Goal: Task Accomplishment & Management: Use online tool/utility

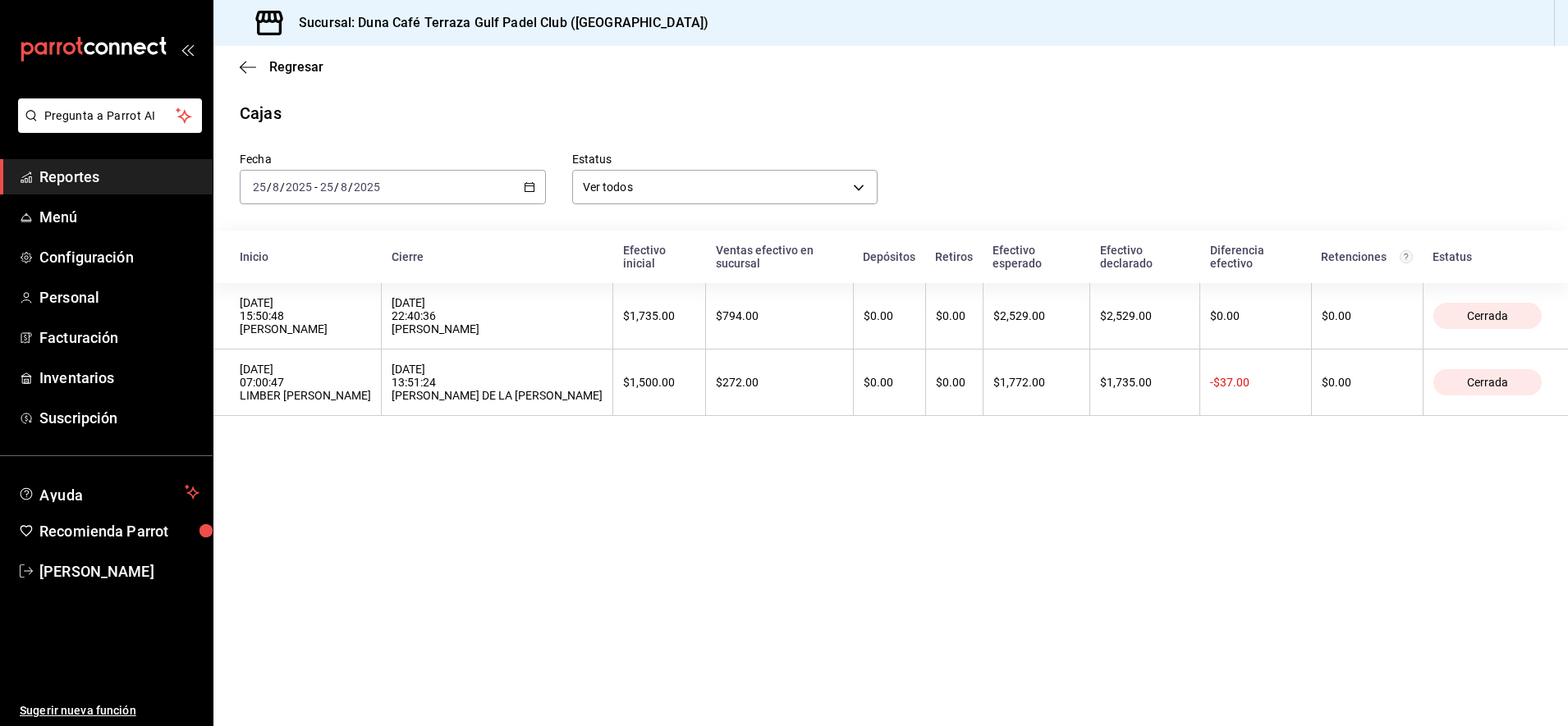
click at [62, 172] on span "Reportes" at bounding box center [119, 176] width 160 height 22
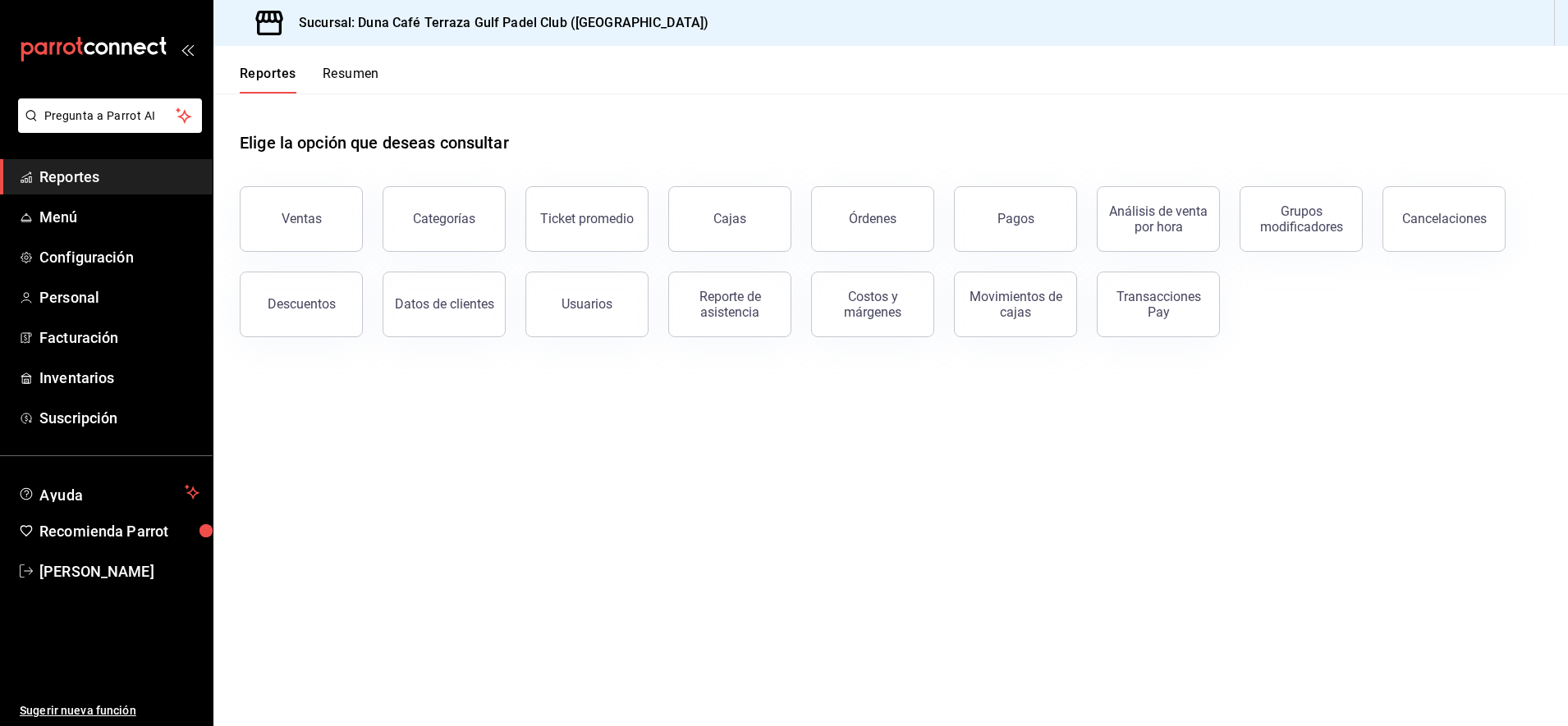
click at [78, 175] on span "Reportes" at bounding box center [119, 176] width 160 height 22
click at [44, 229] on link "Menú" at bounding box center [106, 217] width 213 height 36
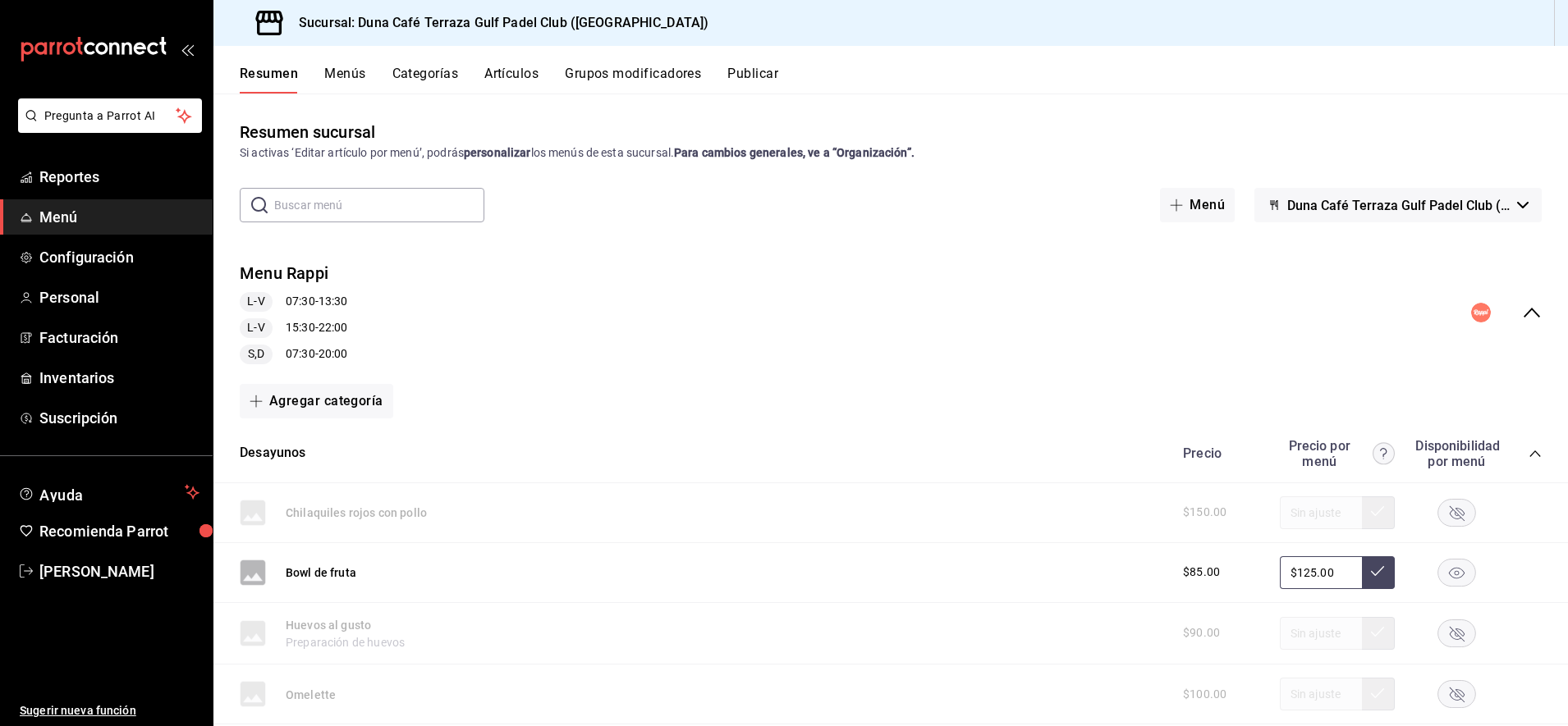
click at [1522, 314] on icon "collapse-menu-row" at bounding box center [1532, 313] width 20 height 20
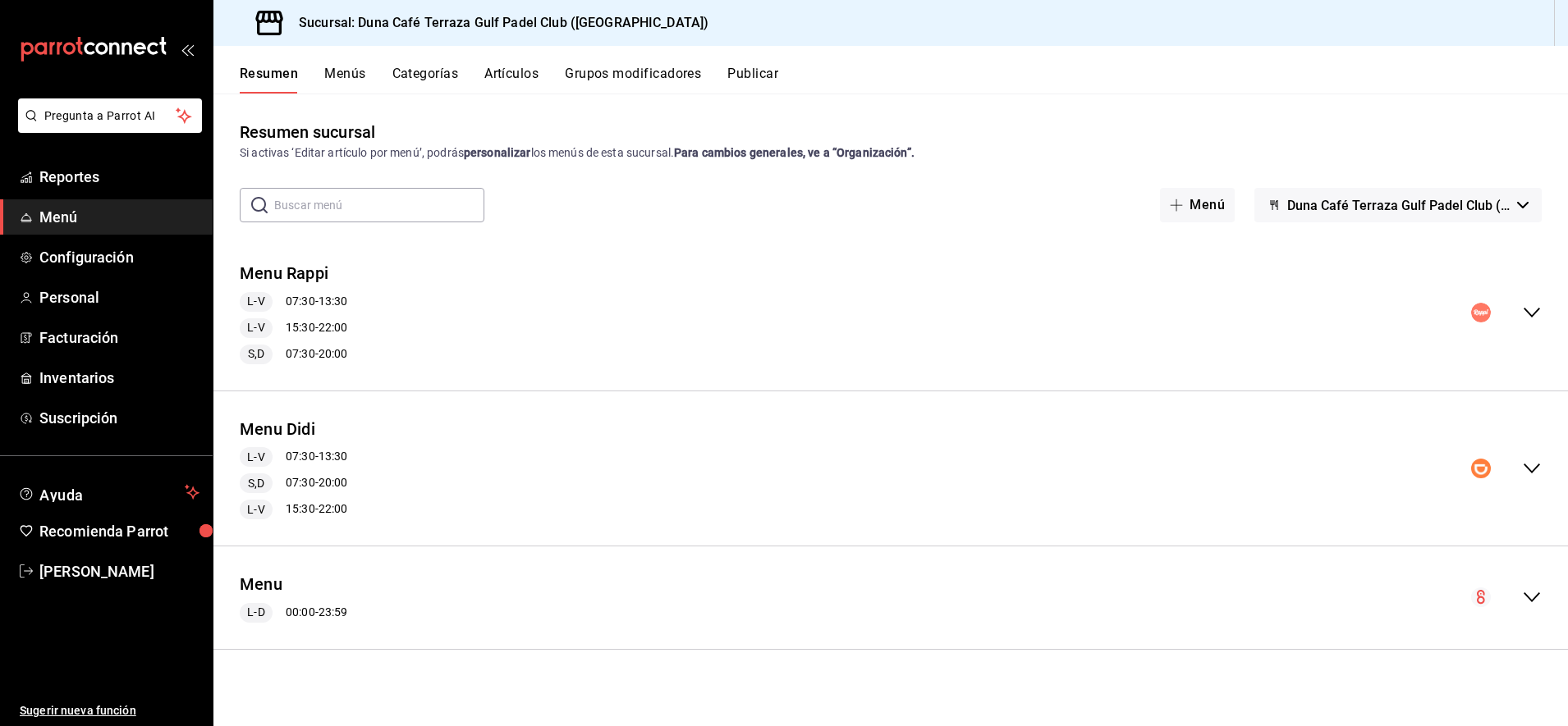
click at [1522, 314] on icon "collapse-menu-row" at bounding box center [1532, 313] width 20 height 20
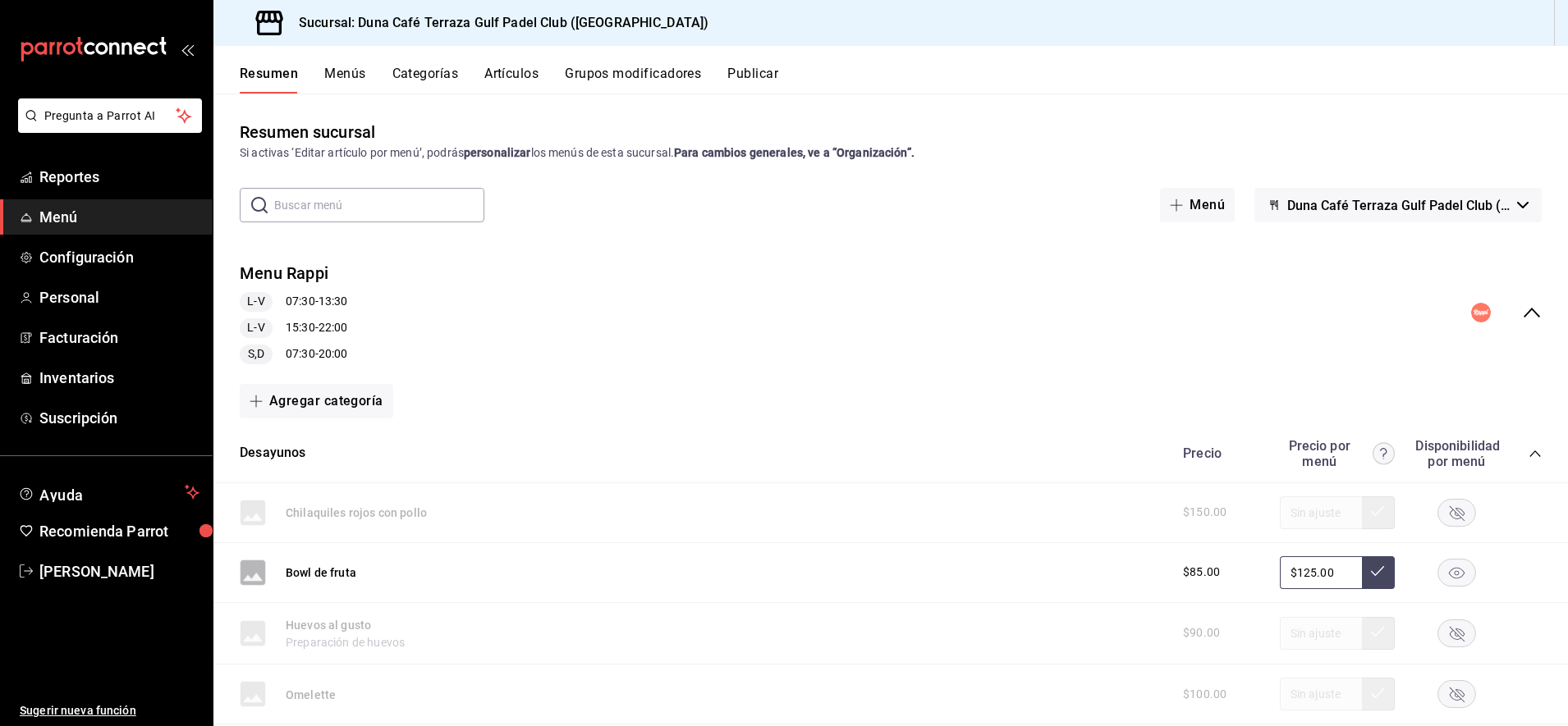
click at [1406, 306] on div "Menu Rappi L-V 07:30 - 13:30 L-V 15:30 - 22:00 S,D 07:30 - 20:00" at bounding box center [890, 313] width 1354 height 129
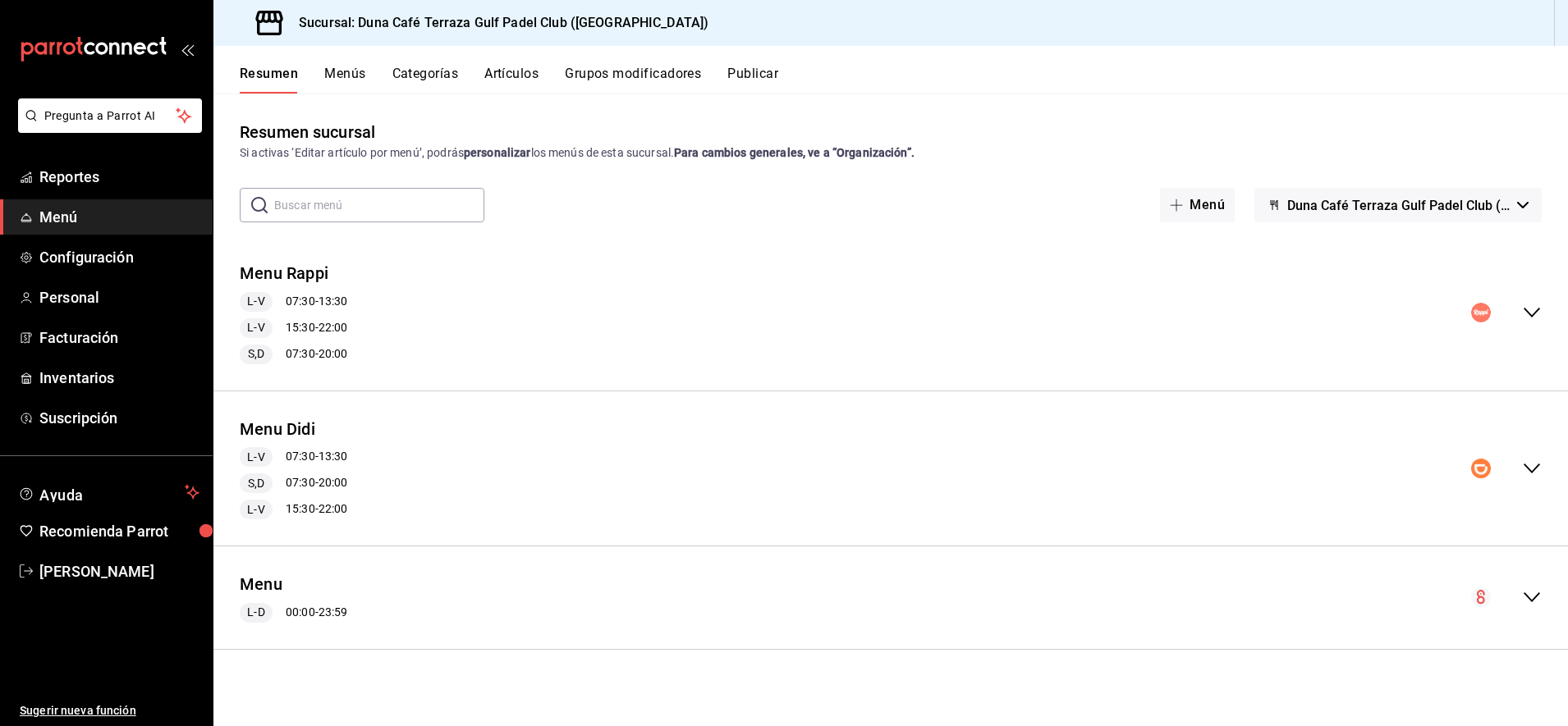
click at [1406, 306] on div "Menu Rappi L-V 07:30 - 13:30 L-V 15:30 - 22:00 S,D 07:30 - 20:00" at bounding box center [890, 313] width 1354 height 129
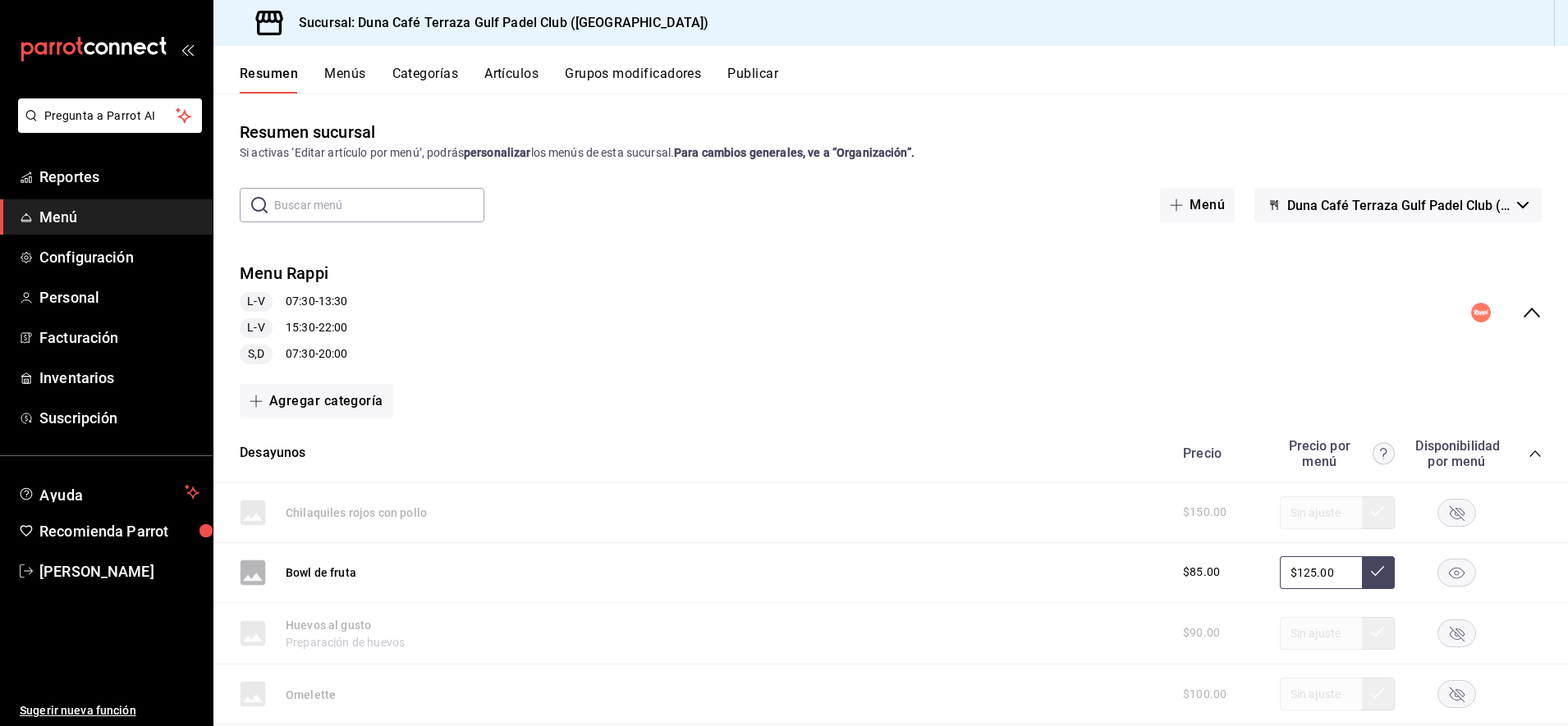
click at [260, 345] on span "S,D" at bounding box center [256, 353] width 30 height 17
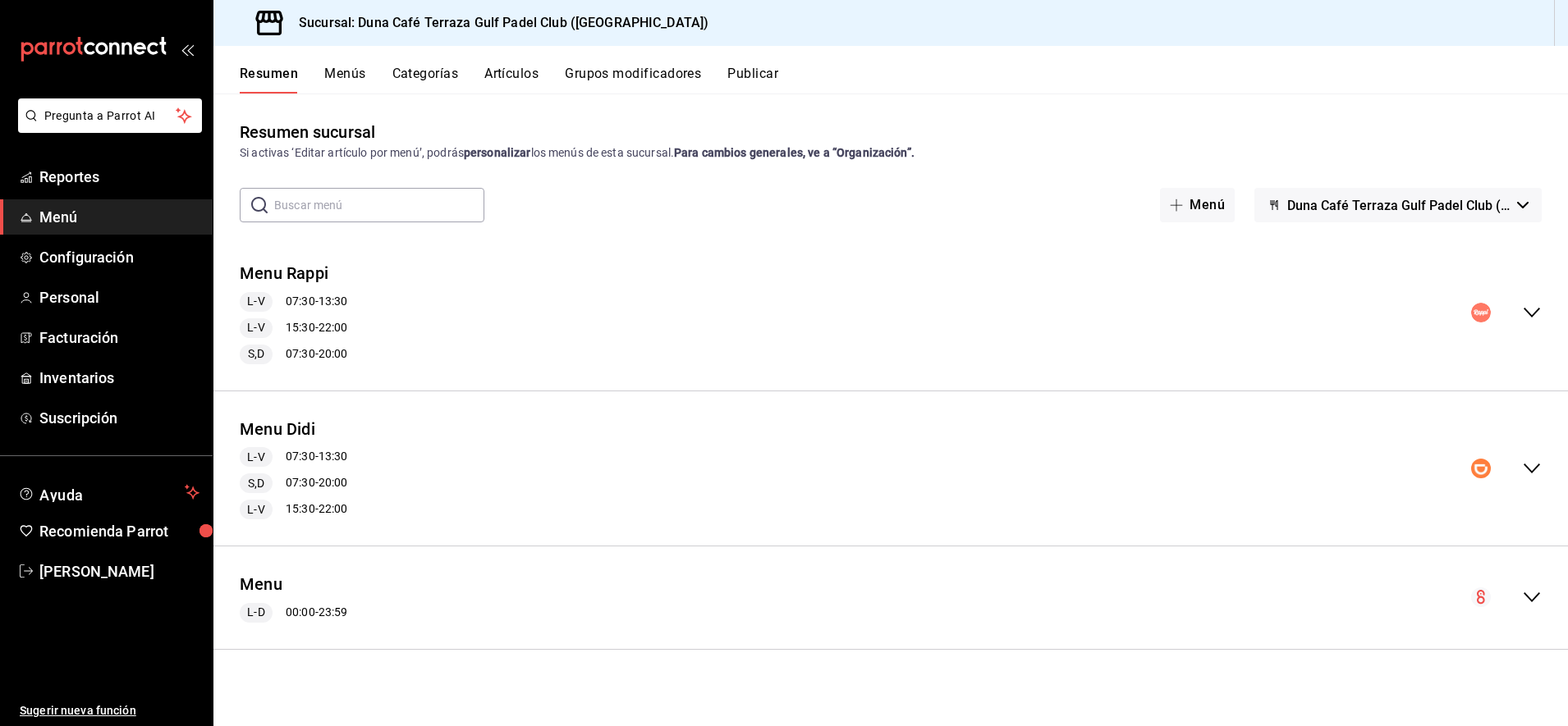
click at [261, 339] on div "L-V 07:30 - 13:30 L-V 15:30 - 22:00 S,D 07:30 - 20:00" at bounding box center [293, 328] width 108 height 72
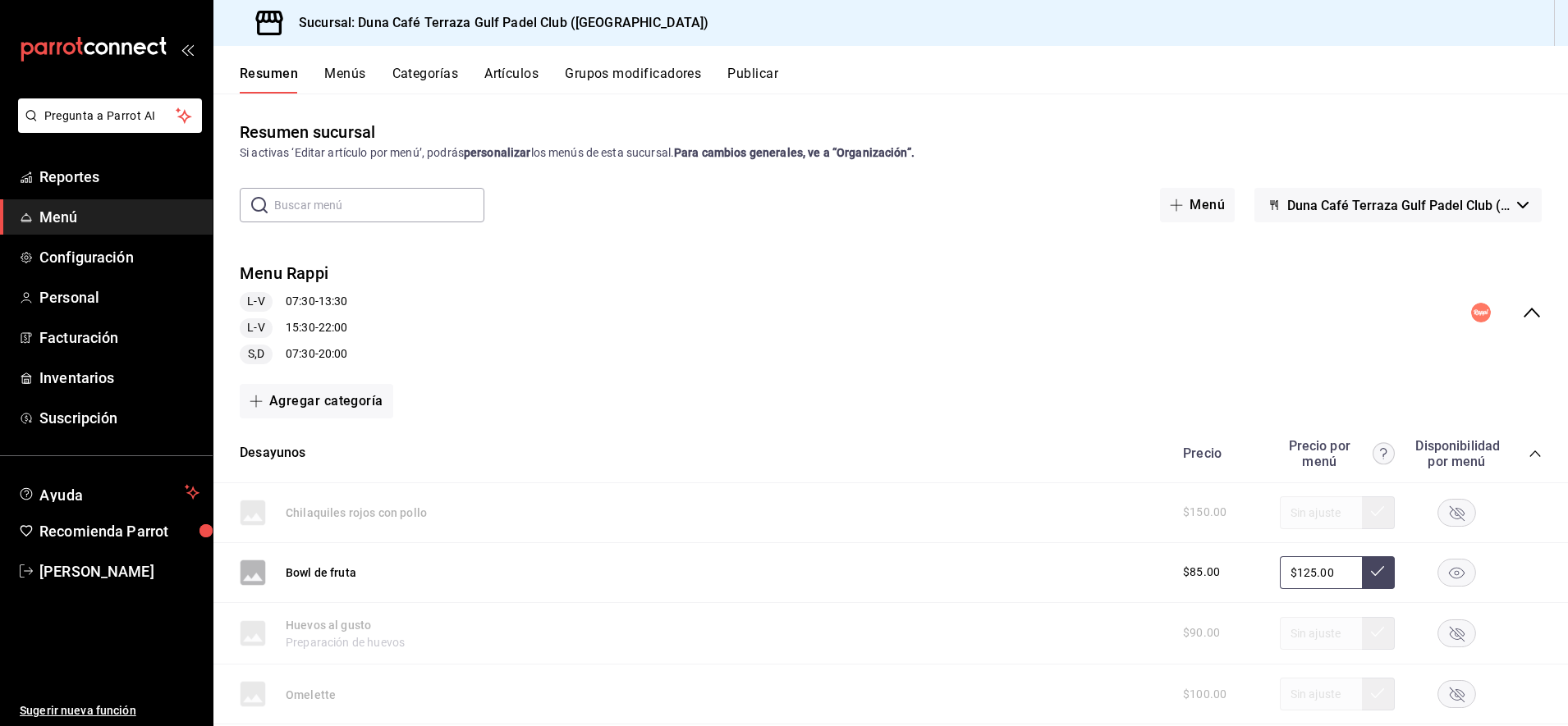
click at [1528, 459] on icon "collapse-category-row" at bounding box center [1535, 454] width 13 height 13
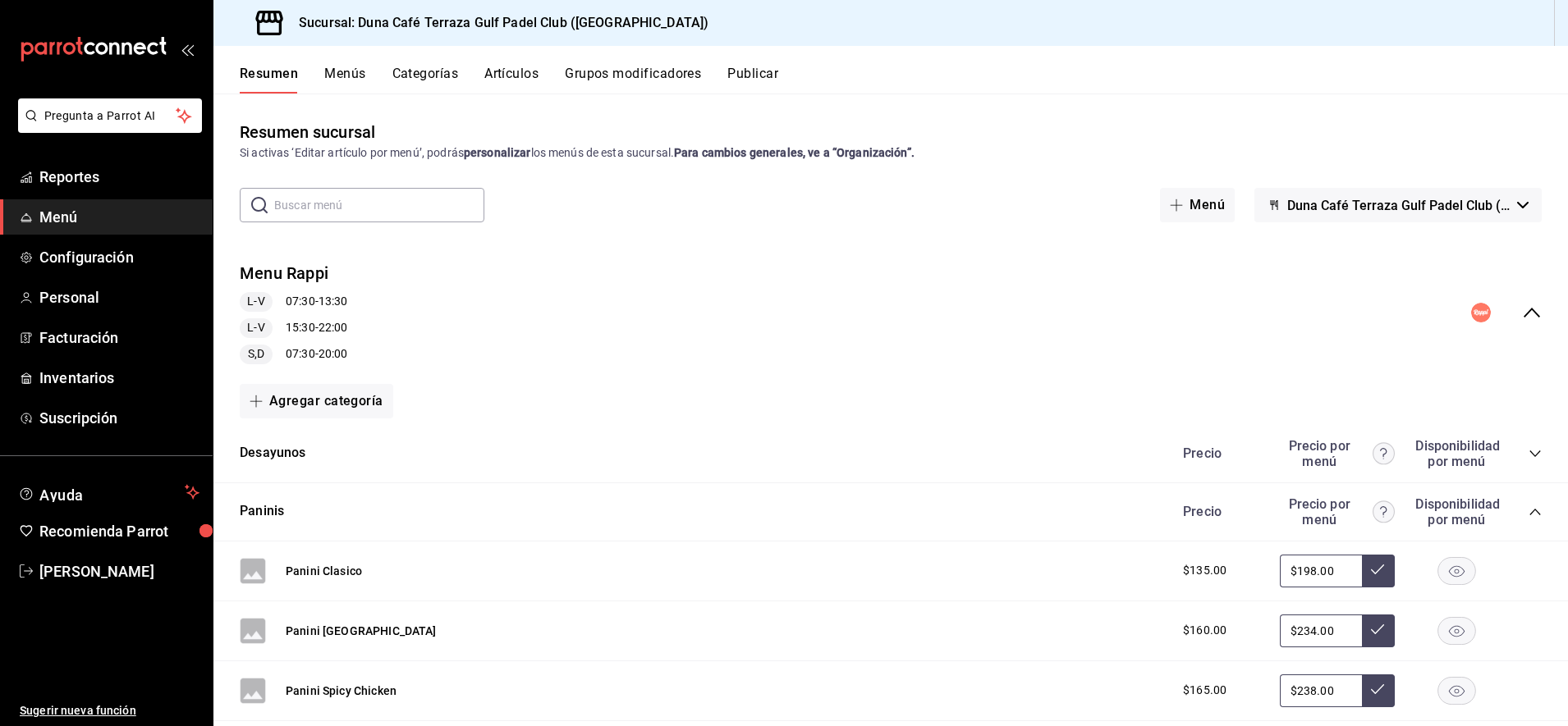
click at [1523, 315] on icon "collapse-menu-row" at bounding box center [1532, 313] width 17 height 10
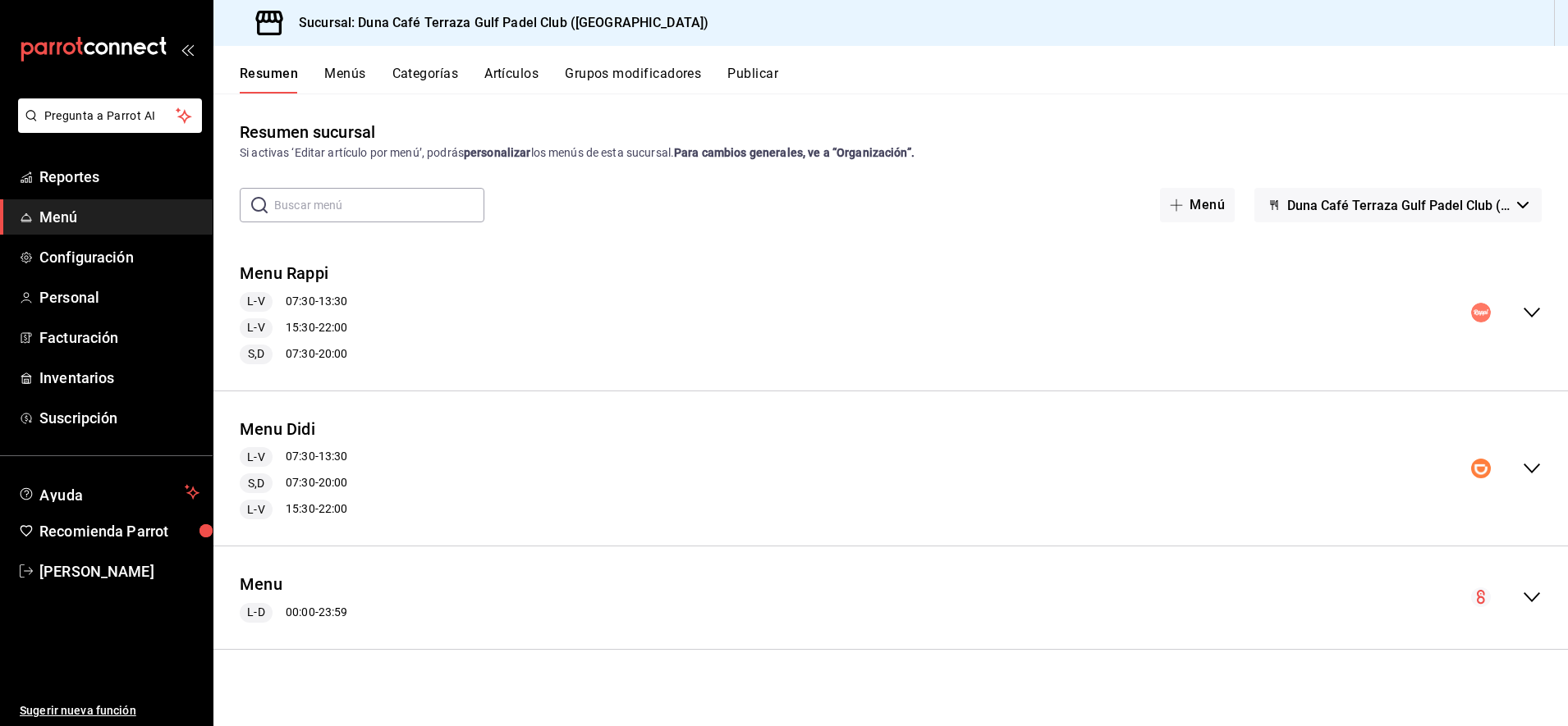
click at [758, 75] on button "Publicar" at bounding box center [752, 79] width 51 height 28
